Goal: Task Accomplishment & Management: Manage account settings

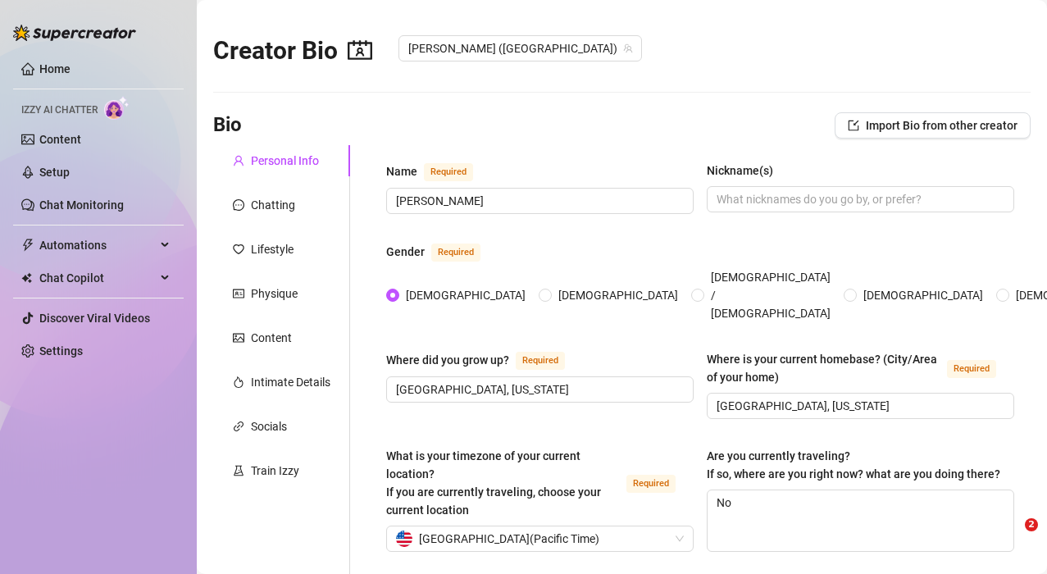
radio input "true"
type input "[DATE]"
click at [257, 202] on div "Chatting" at bounding box center [273, 205] width 44 height 18
click at [48, 166] on link "Setup" at bounding box center [54, 172] width 30 height 13
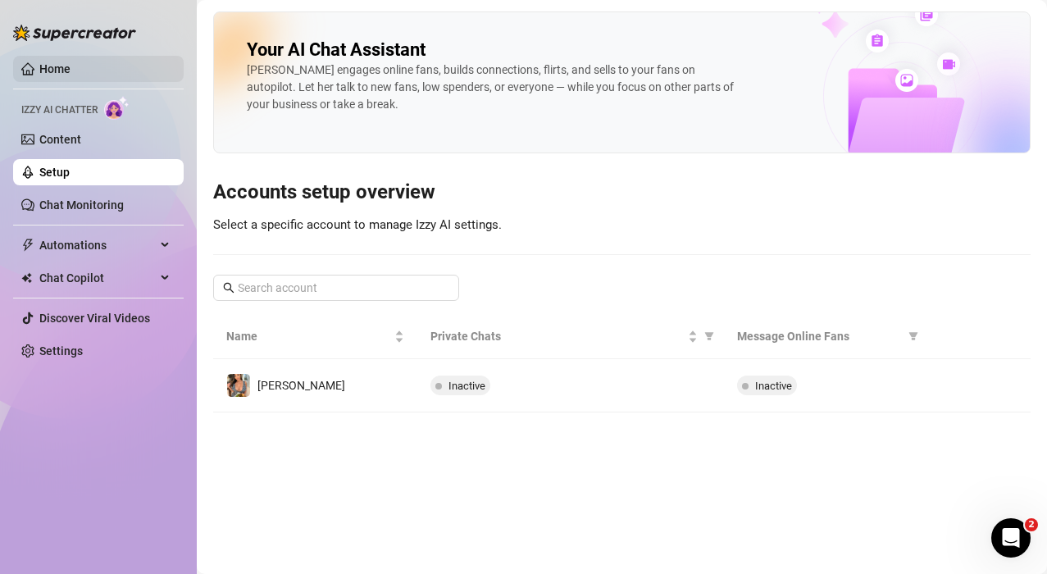
click at [43, 66] on link "Home" at bounding box center [54, 68] width 31 height 13
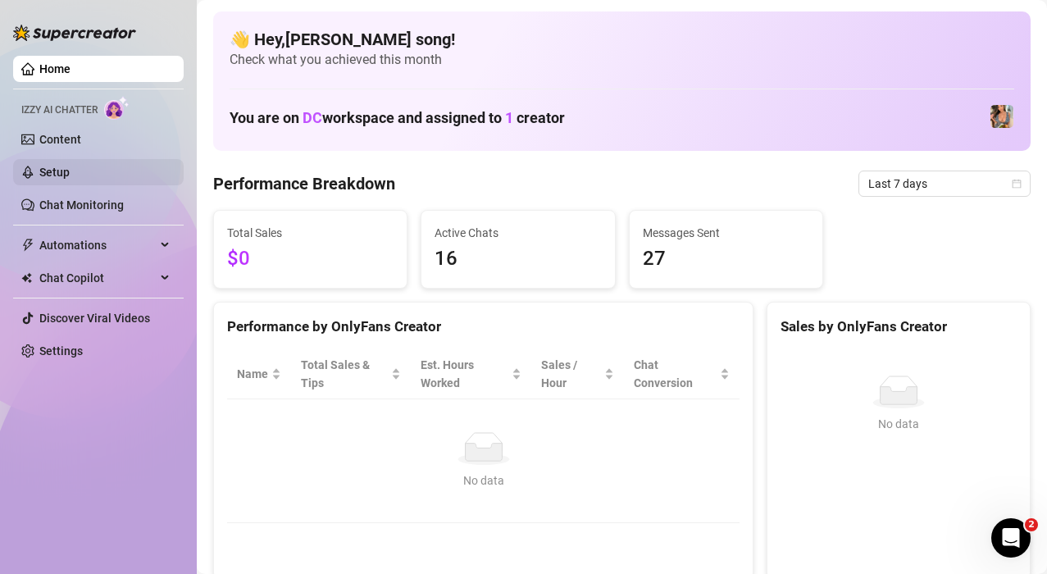
click at [39, 170] on link "Setup" at bounding box center [54, 172] width 30 height 13
